Goal: Information Seeking & Learning: Learn about a topic

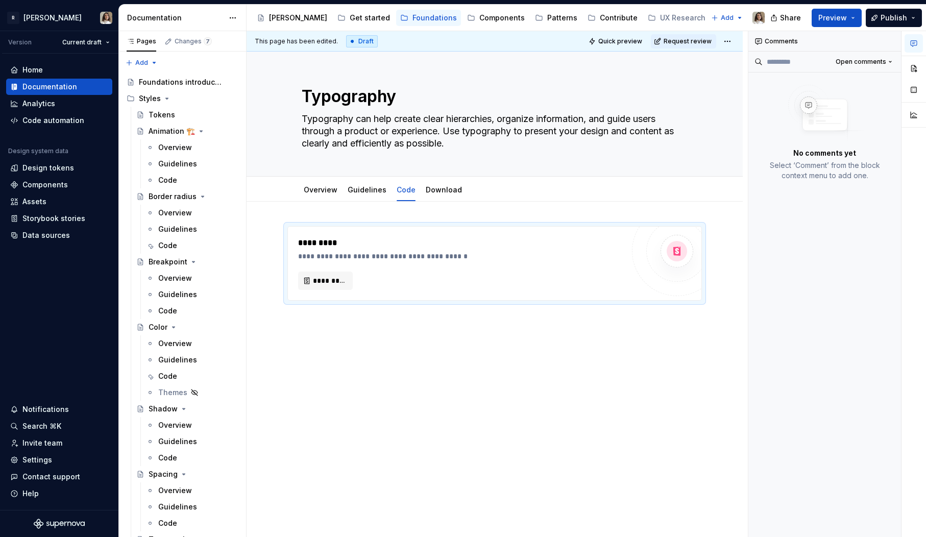
scroll to position [213, 0]
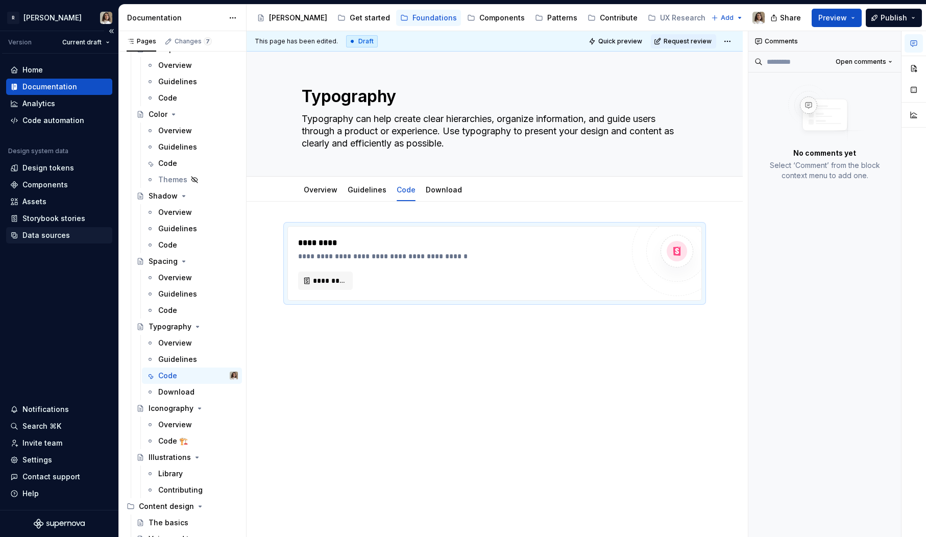
click at [32, 239] on div "Data sources" at bounding box center [45, 235] width 47 height 10
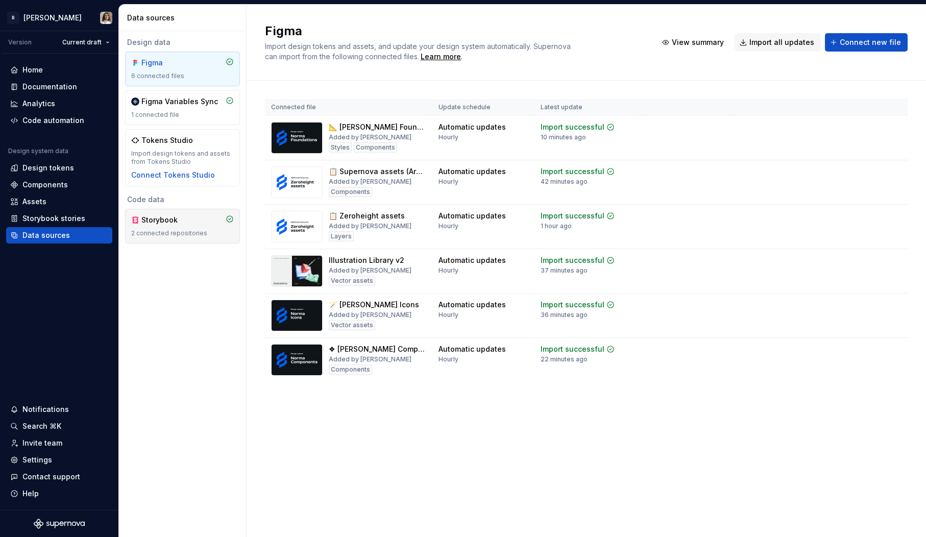
click at [156, 224] on div "Storybook" at bounding box center [165, 220] width 49 height 10
